Goal: Task Accomplishment & Management: Use online tool/utility

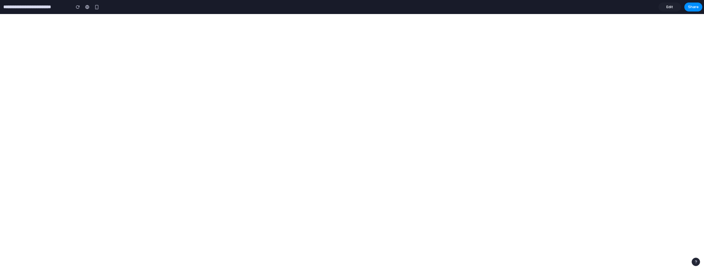
click at [671, 4] on span "Edit" at bounding box center [669, 7] width 7 height 6
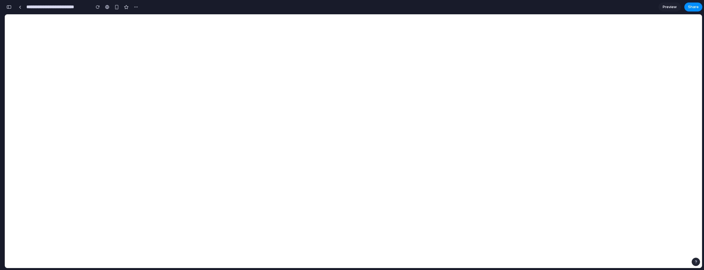
scroll to position [1397, 0]
click at [21, 6] on div at bounding box center [20, 7] width 3 height 3
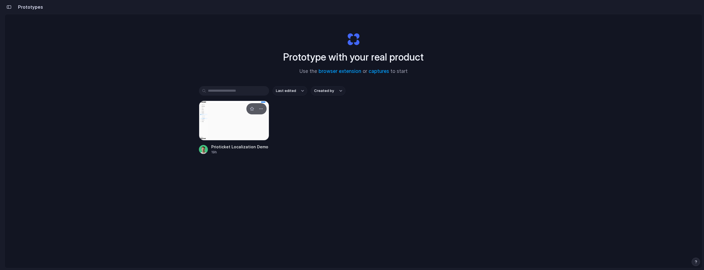
click at [207, 135] on div at bounding box center [234, 121] width 70 height 40
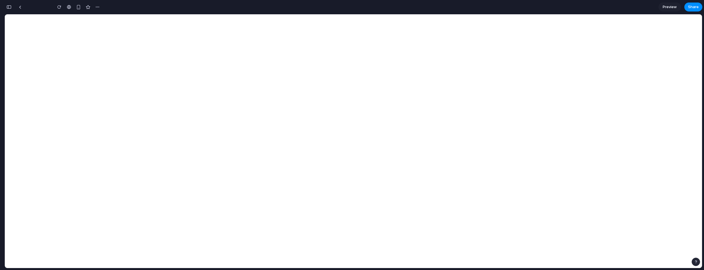
scroll to position [1397, 0]
